Goal: Navigation & Orientation: Find specific page/section

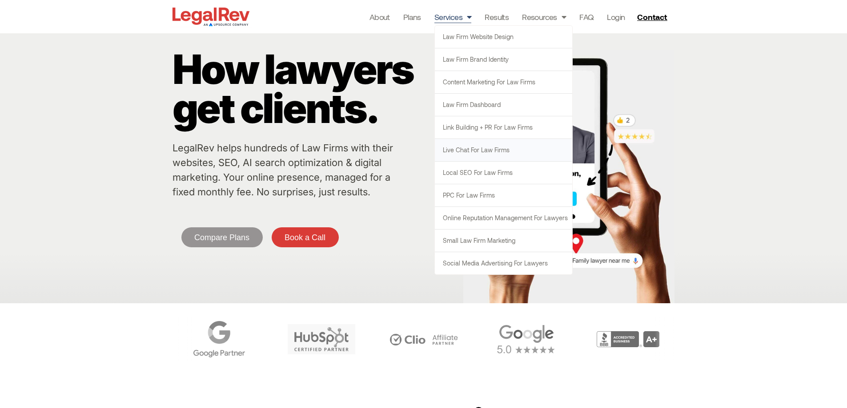
click at [471, 154] on link "Live Chat for Law Firms" at bounding box center [503, 150] width 137 height 22
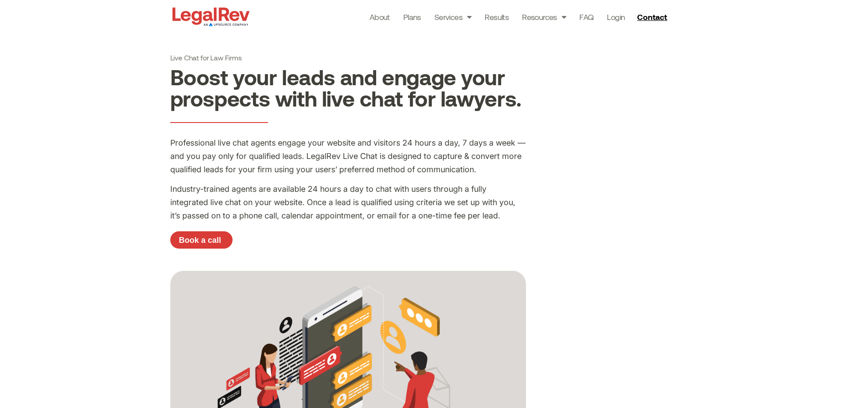
click at [215, 19] on img at bounding box center [210, 16] width 81 height 23
